Goal: Navigation & Orientation: Find specific page/section

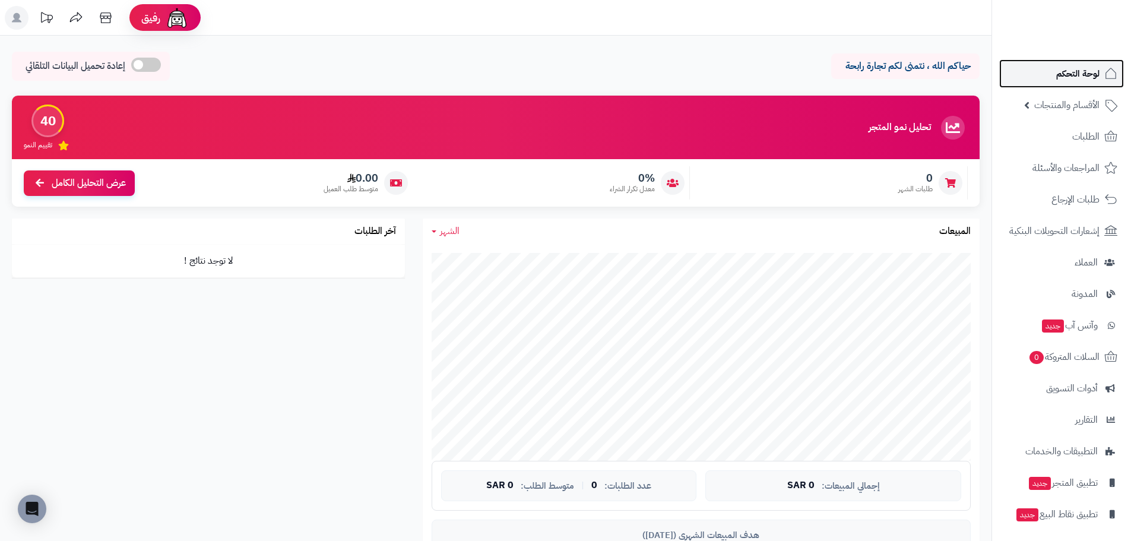
click at [1087, 78] on span "لوحة التحكم" at bounding box center [1077, 73] width 43 height 17
click at [1085, 142] on span "الطلبات" at bounding box center [1085, 136] width 27 height 17
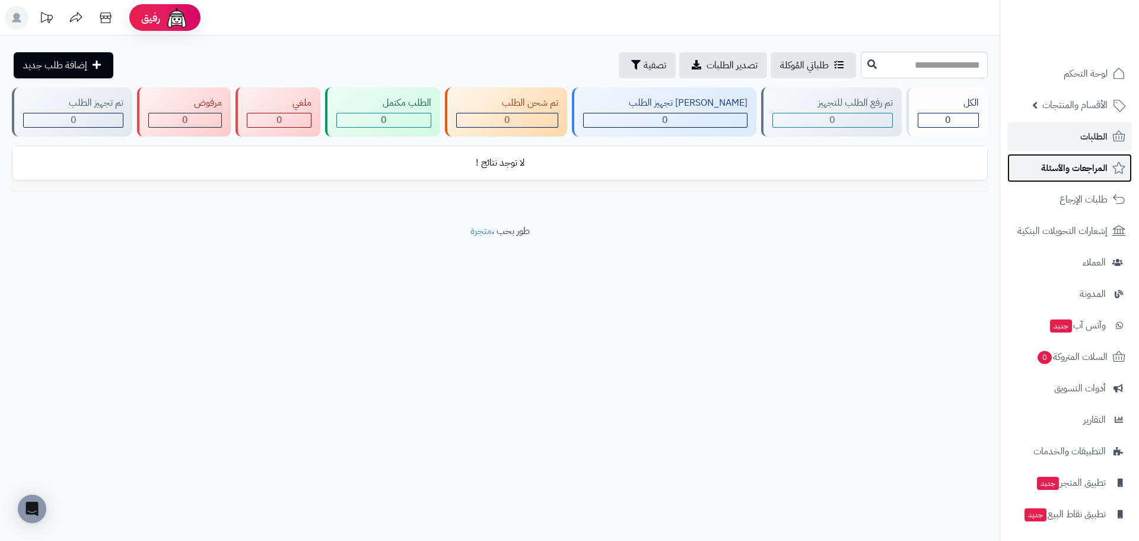
click at [1091, 167] on span "المراجعات والأسئلة" at bounding box center [1075, 168] width 66 height 17
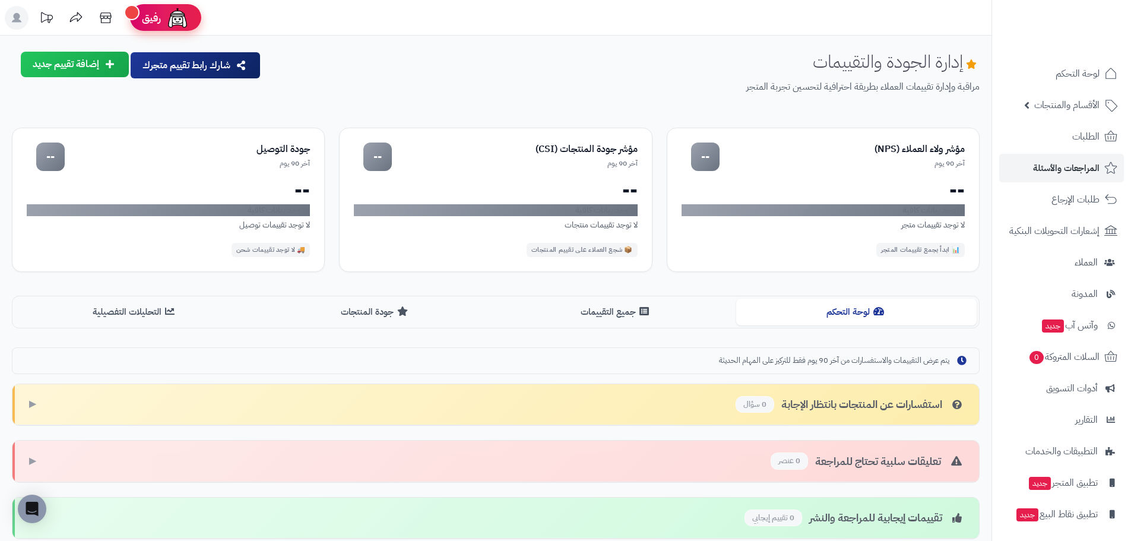
click at [143, 17] on span "رفيق" at bounding box center [151, 18] width 19 height 14
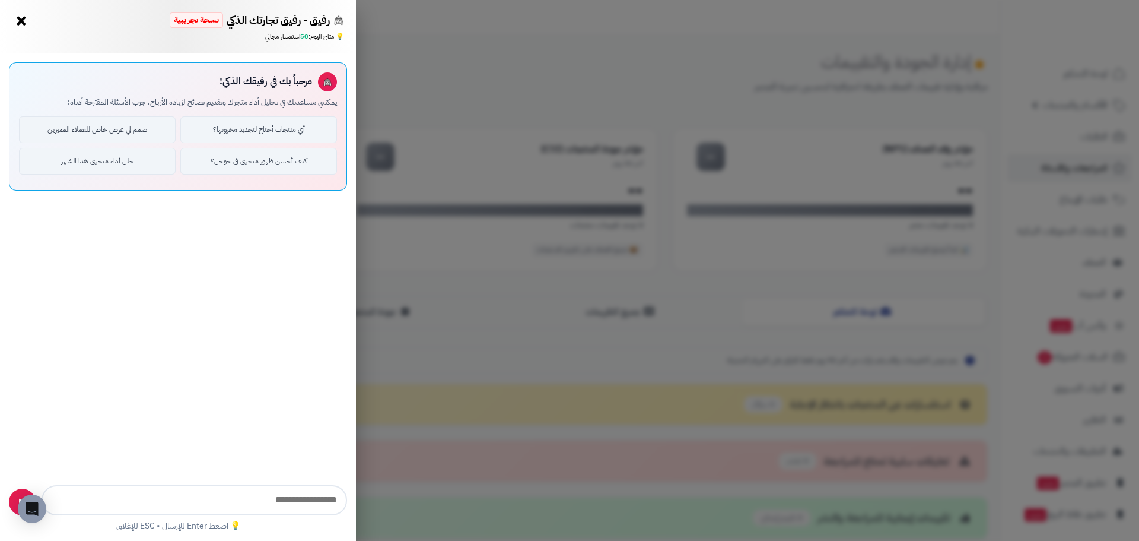
click at [24, 22] on button "×" at bounding box center [21, 20] width 19 height 19
